Goal: Task Accomplishment & Management: Manage account settings

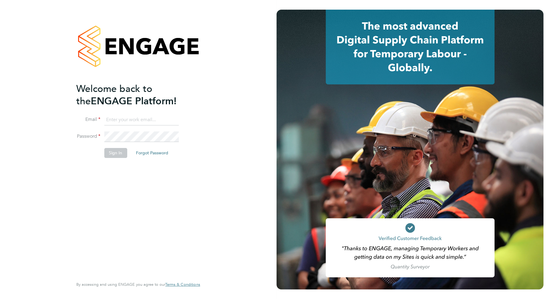
type input "[PERSON_NAME][EMAIL_ADDRESS][DOMAIN_NAME]"
click at [115, 152] on button "Sign In" at bounding box center [115, 153] width 23 height 10
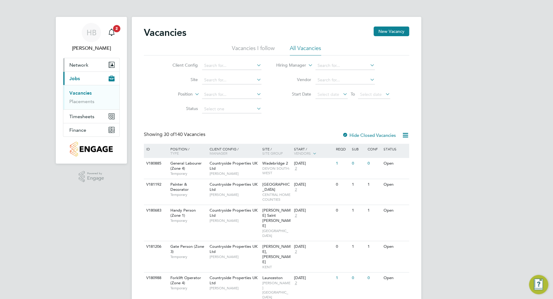
click at [78, 66] on span "Network" at bounding box center [78, 65] width 19 height 6
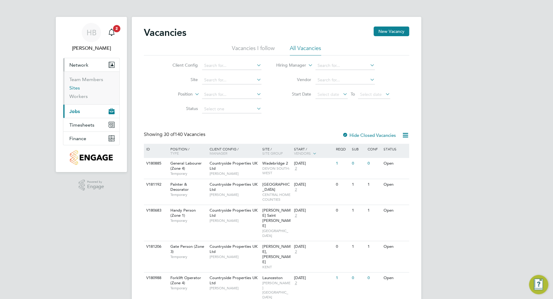
click at [72, 86] on link "Sites" at bounding box center [74, 88] width 11 height 6
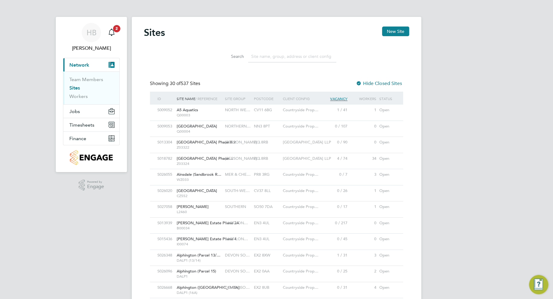
click at [254, 56] on input at bounding box center [292, 57] width 88 height 12
click at [256, 56] on input at bounding box center [292, 57] width 88 height 12
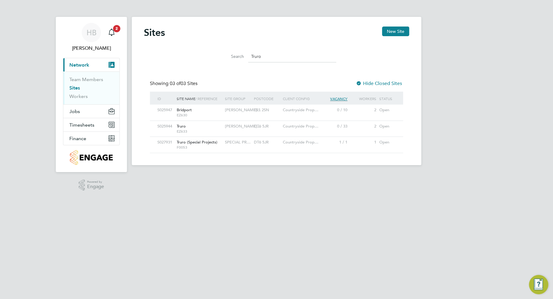
type input "Truro"
click at [187, 143] on span "Truro (Special Projects)" at bounding box center [197, 142] width 41 height 5
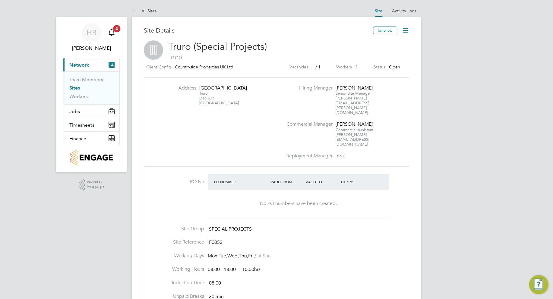
click at [406, 30] on icon at bounding box center [405, 31] width 8 height 8
click at [380, 51] on li "Edit Site e" at bounding box center [391, 53] width 34 height 8
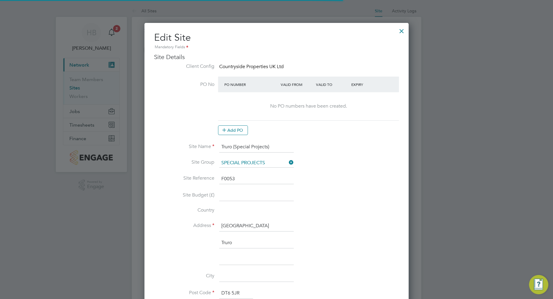
type input "United Kingdom"
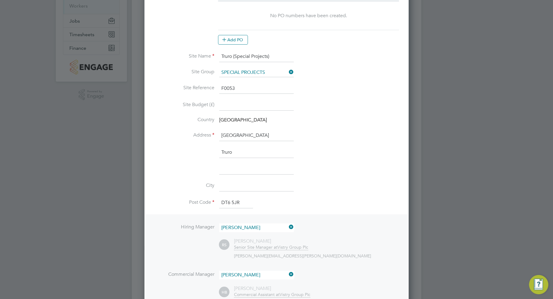
scroll to position [121, 0]
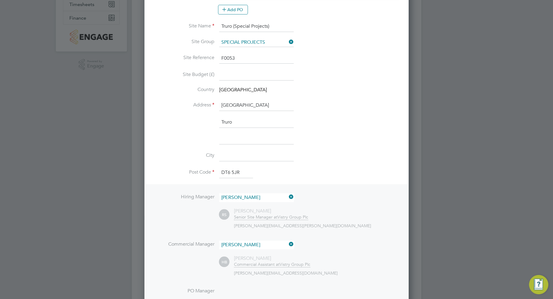
drag, startPoint x: 272, startPoint y: 104, endPoint x: 222, endPoint y: 105, distance: 50.0
click at [222, 105] on input "Higher Newham Farm" at bounding box center [256, 105] width 74 height 11
type input "Footes Field"
drag, startPoint x: 234, startPoint y: 121, endPoint x: 222, endPoint y: 119, distance: 12.4
click at [222, 119] on input "Truro" at bounding box center [256, 122] width 74 height 11
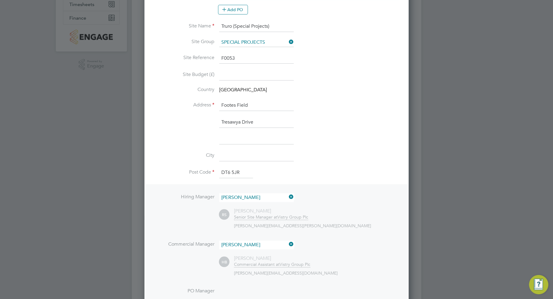
type input "Tresawya Drive"
click at [225, 144] on li at bounding box center [276, 142] width 245 height 17
click at [225, 152] on input at bounding box center [256, 155] width 74 height 11
type input "Truro"
drag, startPoint x: 241, startPoint y: 170, endPoint x: 218, endPoint y: 170, distance: 22.6
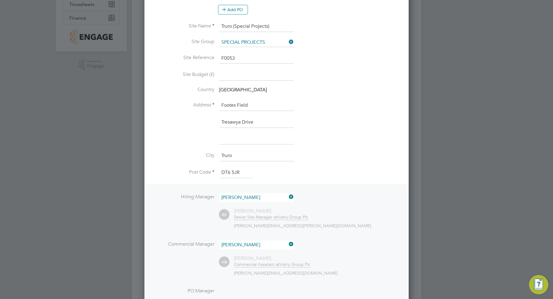
click at [218, 170] on li "Post Code DT6 5JR" at bounding box center [276, 175] width 245 height 17
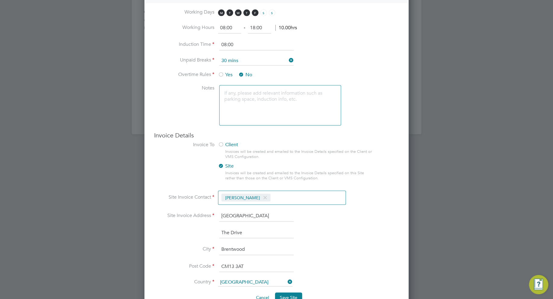
scroll to position [448, 0]
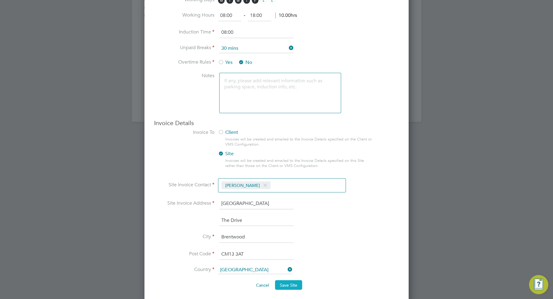
type input "TR1 2GP"
click at [288, 284] on span "Save Site" at bounding box center [288, 284] width 17 height 5
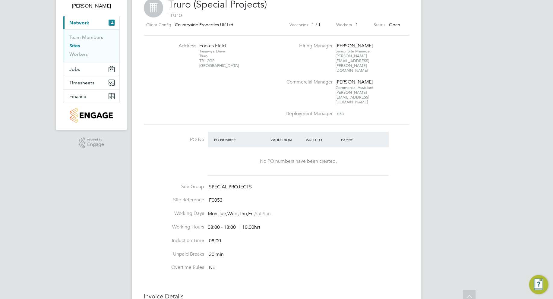
scroll to position [0, 0]
